Goal: Navigation & Orientation: Find specific page/section

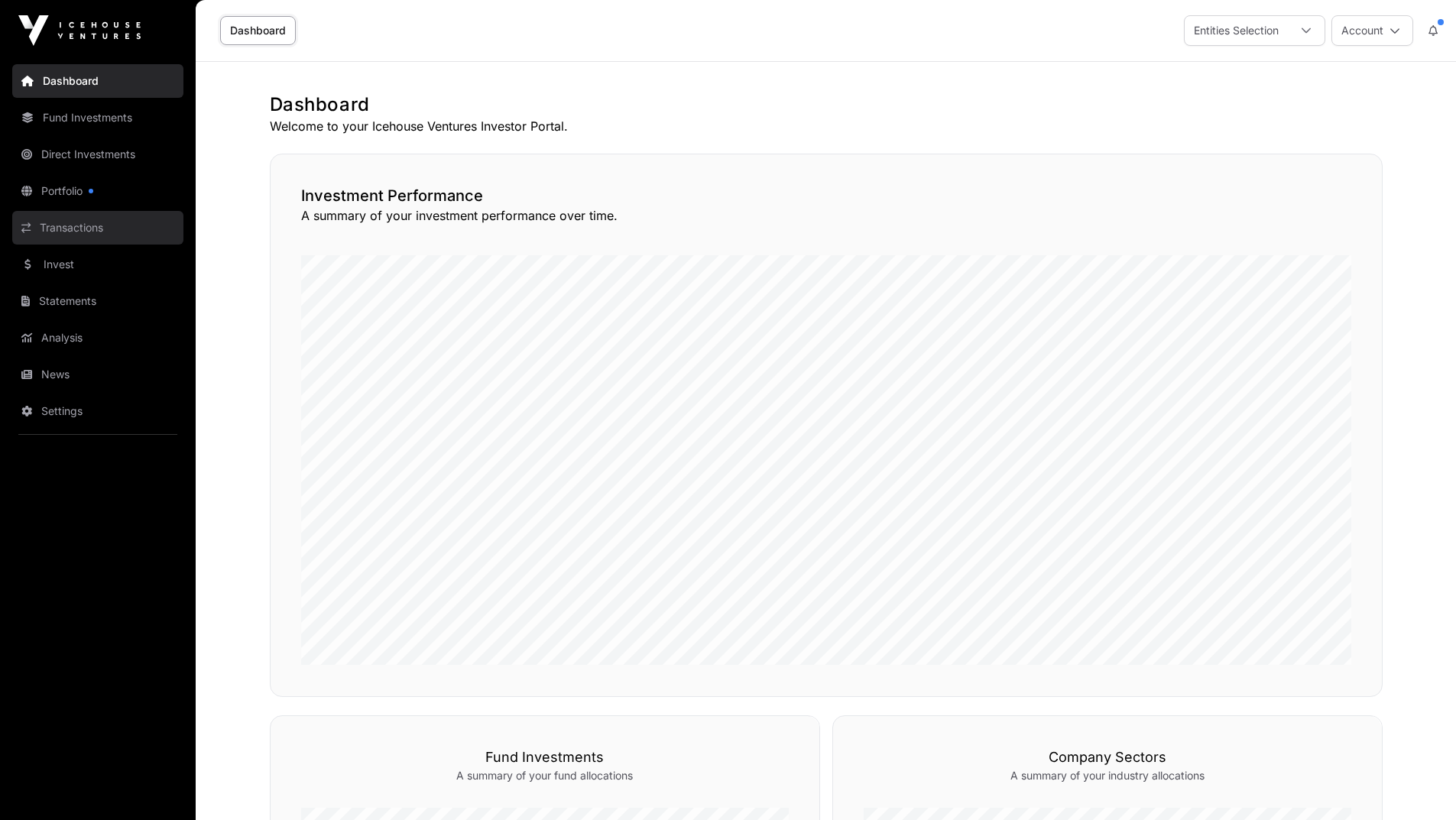
click at [43, 236] on link "Transactions" at bounding box center [98, 227] width 172 height 34
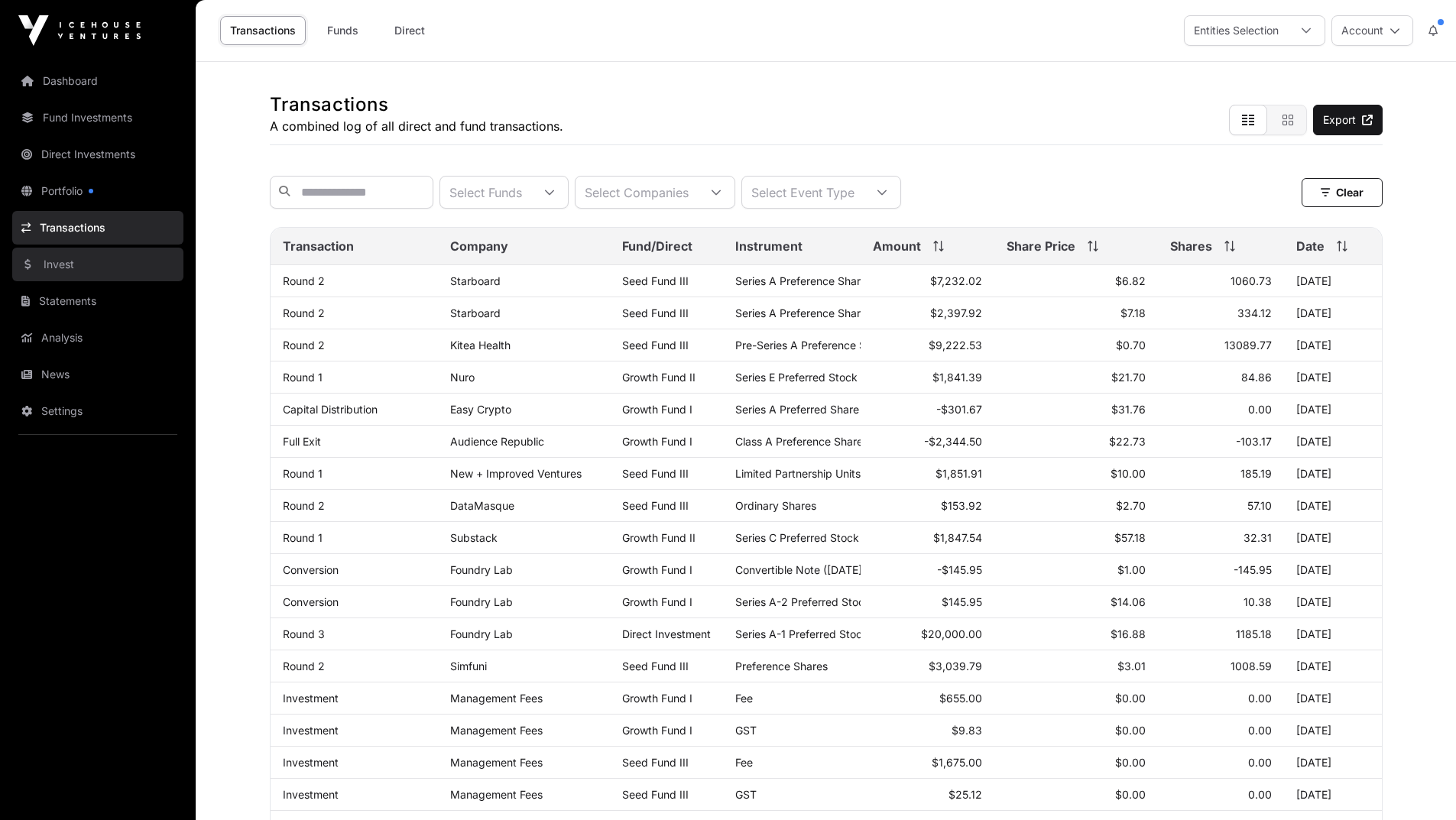
click at [67, 269] on link "Invest" at bounding box center [98, 264] width 172 height 34
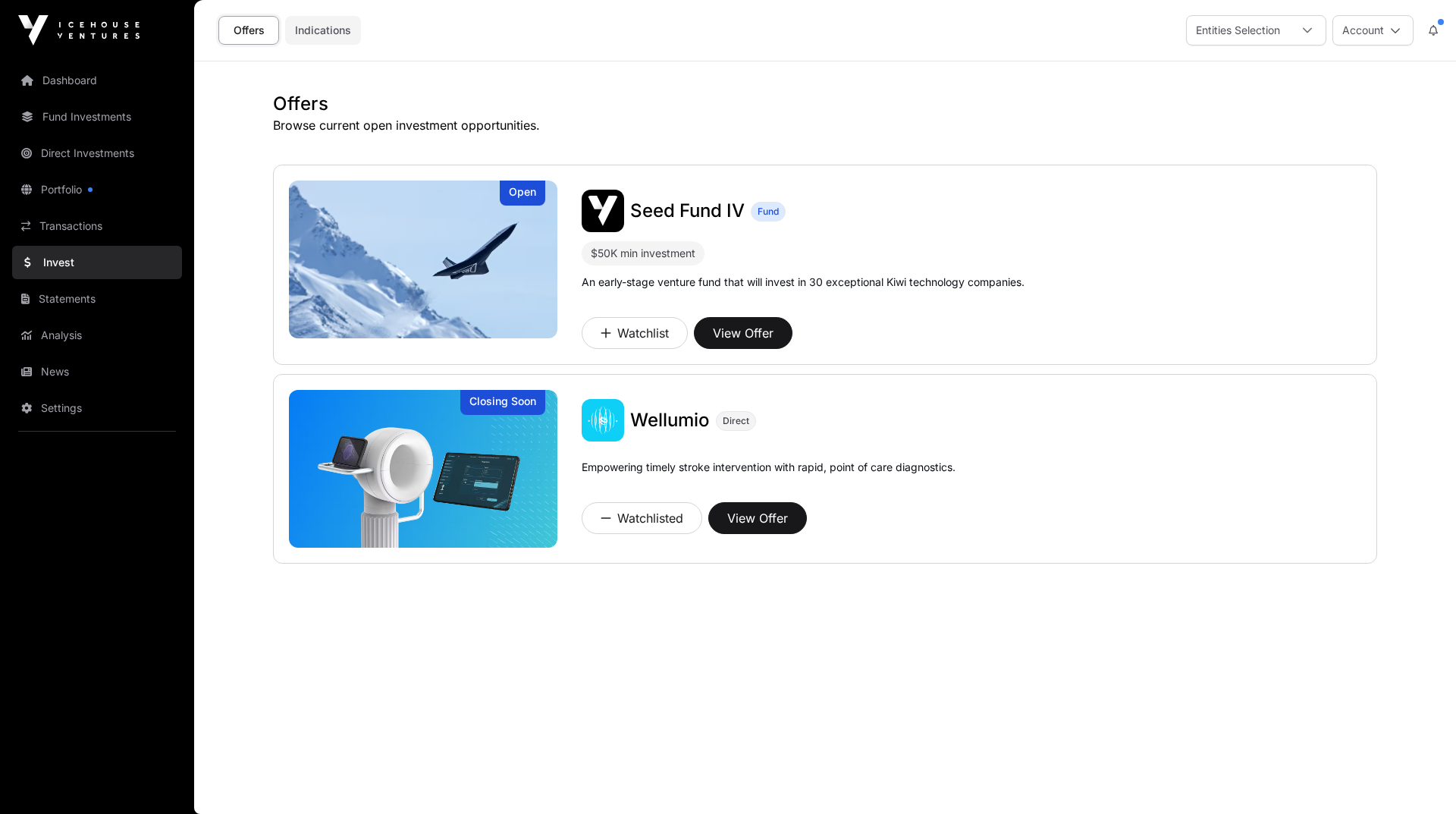
click at [327, 31] on link "Indications" at bounding box center [323, 30] width 76 height 29
